Goal: Task Accomplishment & Management: Manage account settings

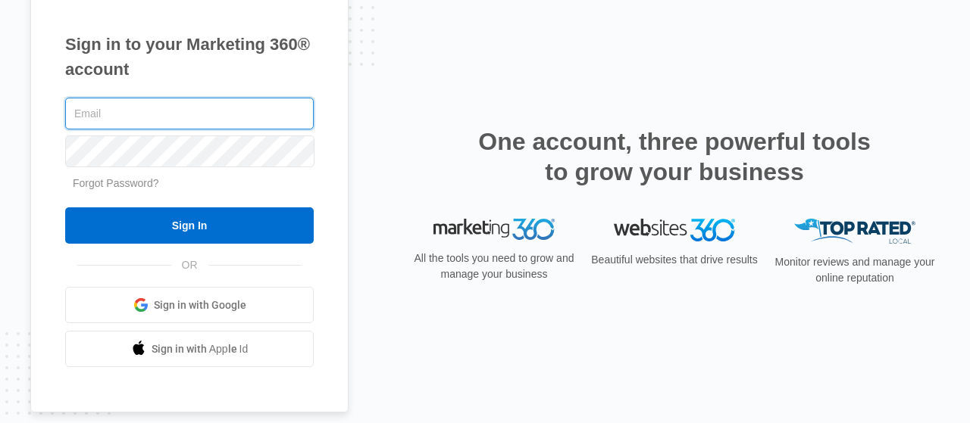
type input "[EMAIL_ADDRESS][DOMAIN_NAME]"
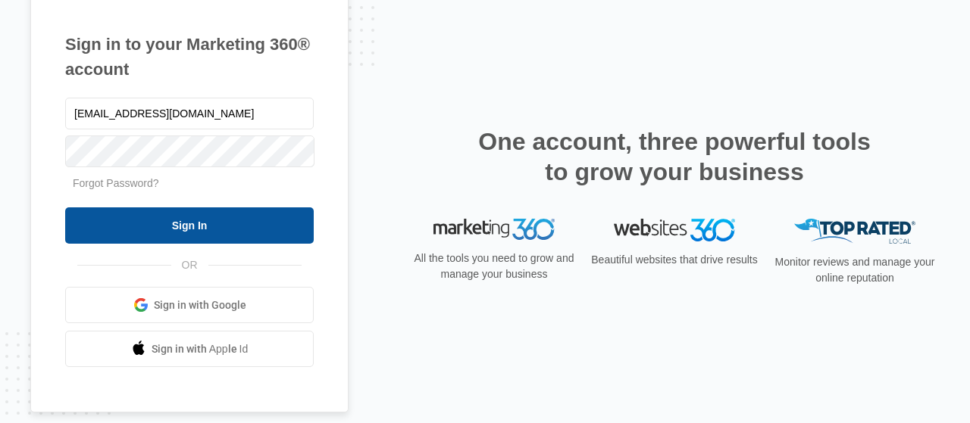
click at [176, 227] on input "Sign In" at bounding box center [189, 226] width 248 height 36
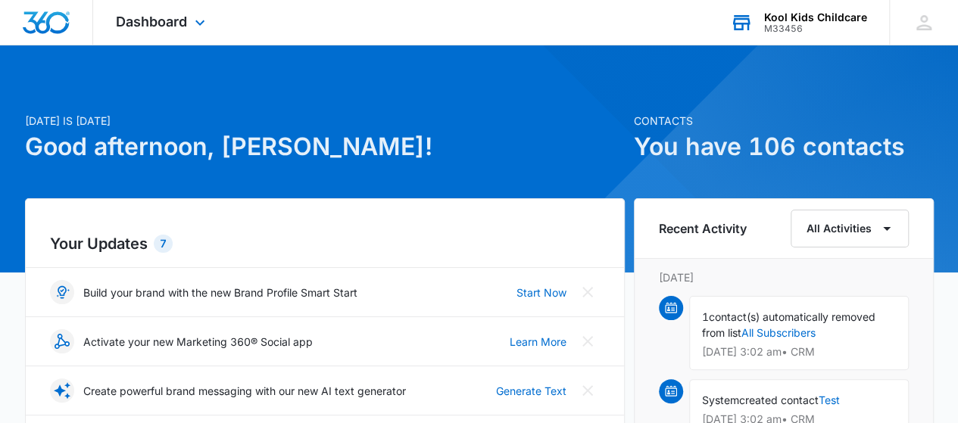
click at [799, 15] on div "Kool Kids Childcare" at bounding box center [815, 17] width 103 height 12
click at [200, 27] on icon at bounding box center [200, 26] width 18 height 18
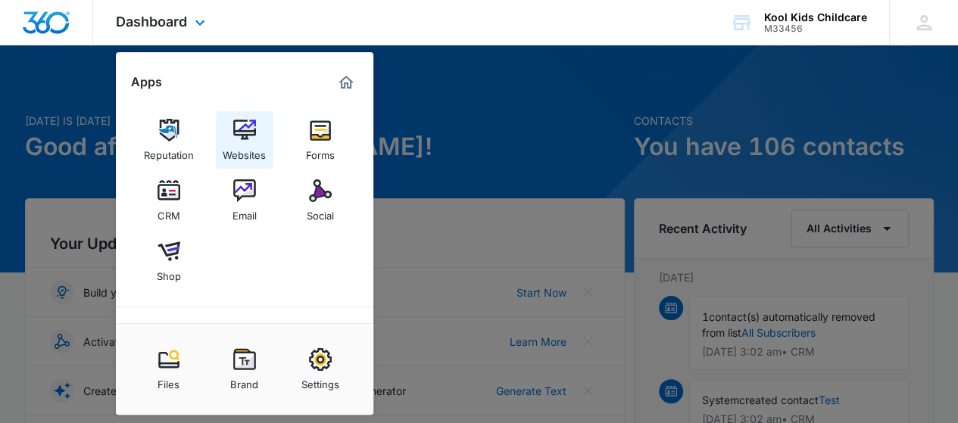
click at [243, 136] on img at bounding box center [244, 130] width 23 height 23
